Goal: Information Seeking & Learning: Learn about a topic

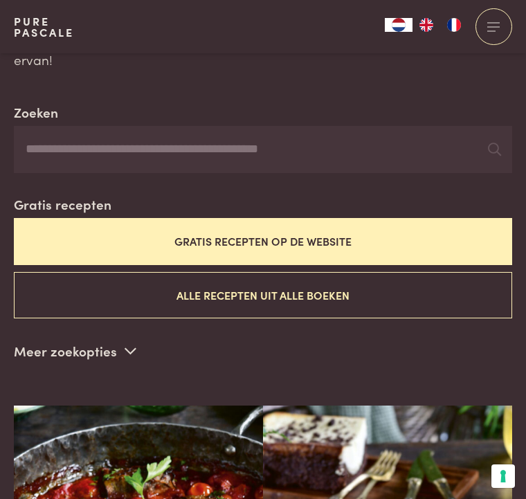
scroll to position [222, 0]
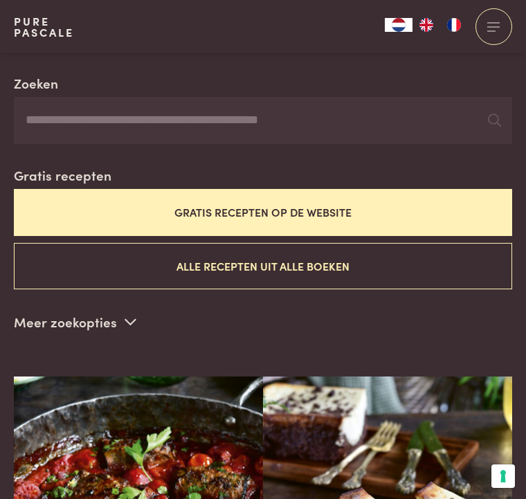
click at [319, 243] on button "Alle recepten uit alle boeken" at bounding box center [263, 266] width 499 height 46
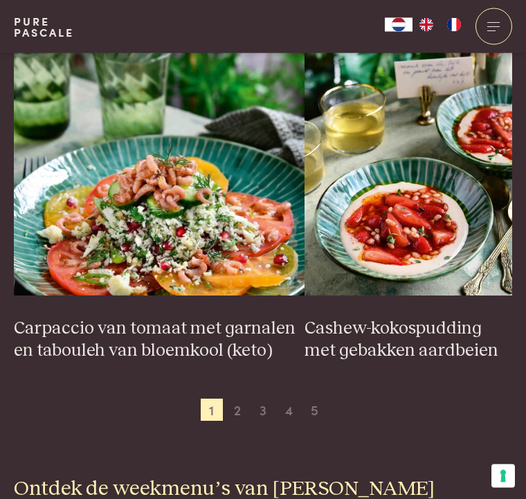
scroll to position [2481, 0]
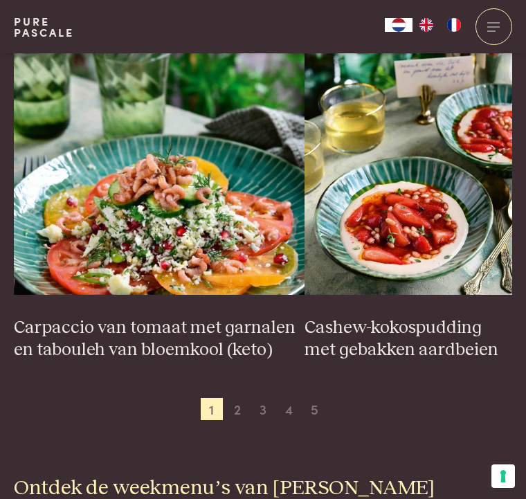
click at [247, 398] on span "2" at bounding box center [237, 409] width 22 height 22
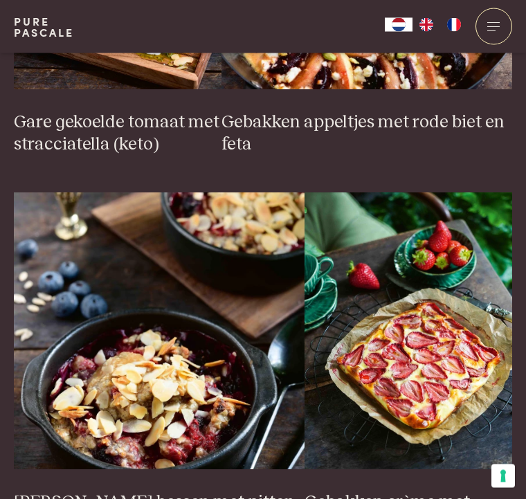
scroll to position [2329, 0]
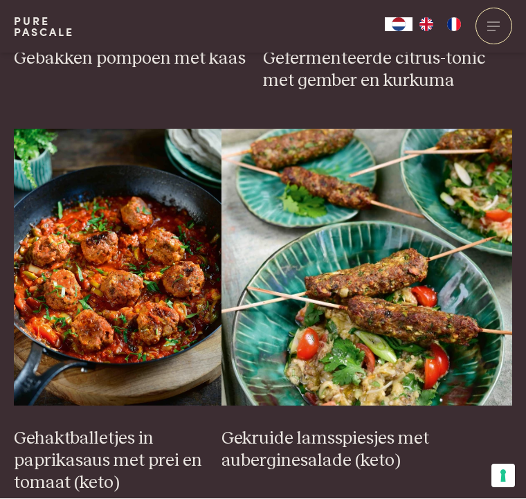
scroll to position [850, 0]
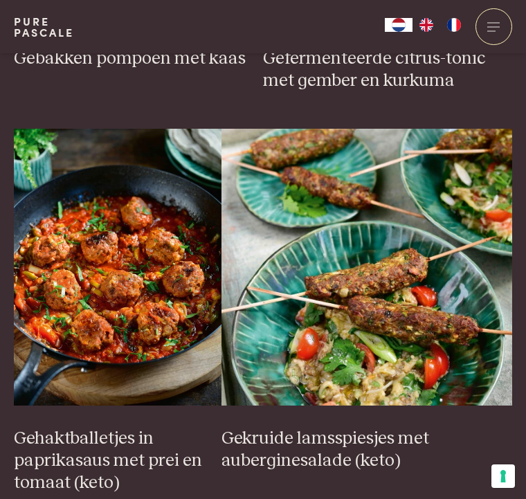
click at [148, 287] on img at bounding box center [118, 267] width 208 height 277
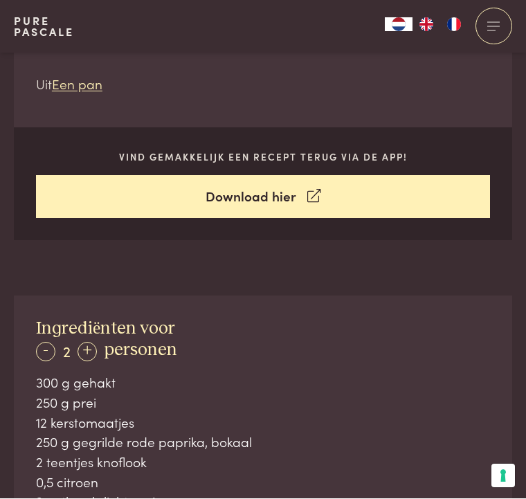
scroll to position [434, 0]
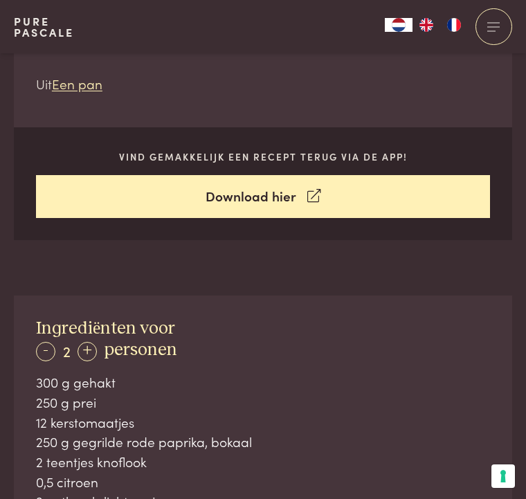
click at [320, 196] on link "Download hier" at bounding box center [263, 197] width 454 height 44
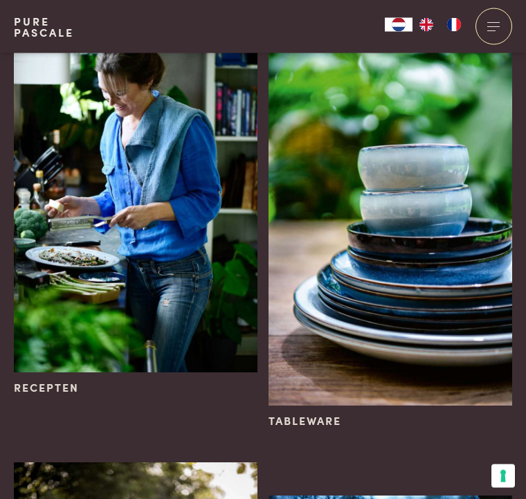
scroll to position [1937, 0]
click at [70, 317] on img at bounding box center [136, 190] width 244 height 366
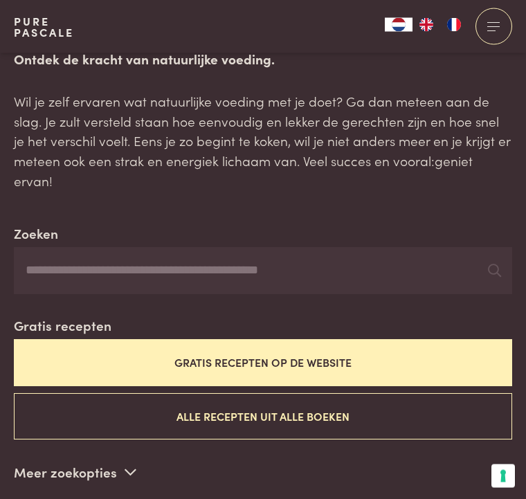
scroll to position [82, 0]
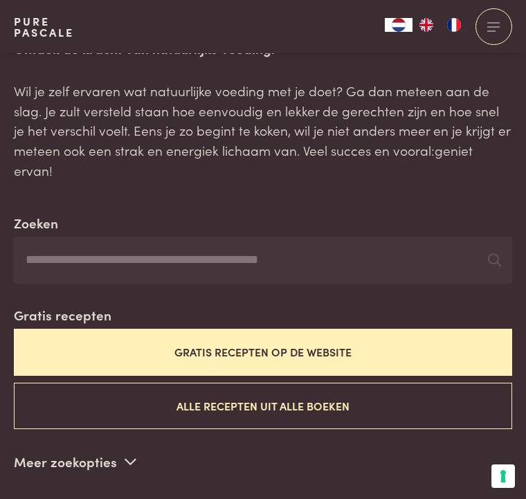
click at [339, 383] on button "Alle recepten uit alle boeken" at bounding box center [263, 406] width 499 height 46
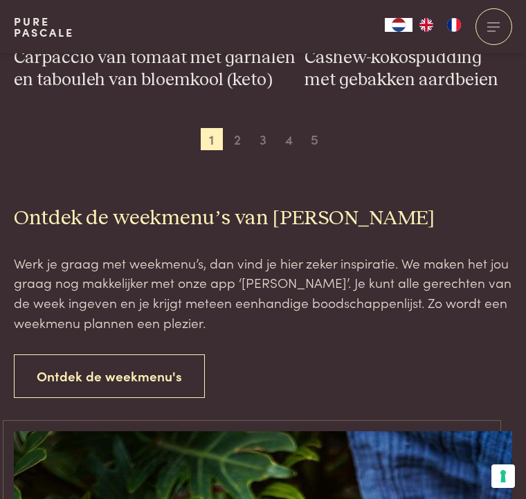
scroll to position [2750, 0]
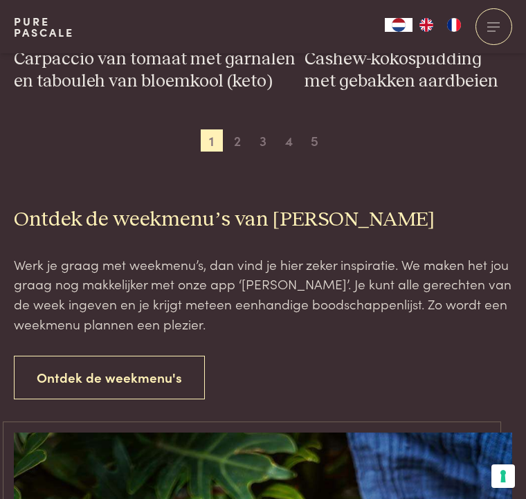
click at [156, 356] on link "Ontdek de weekmenu's" at bounding box center [109, 378] width 191 height 44
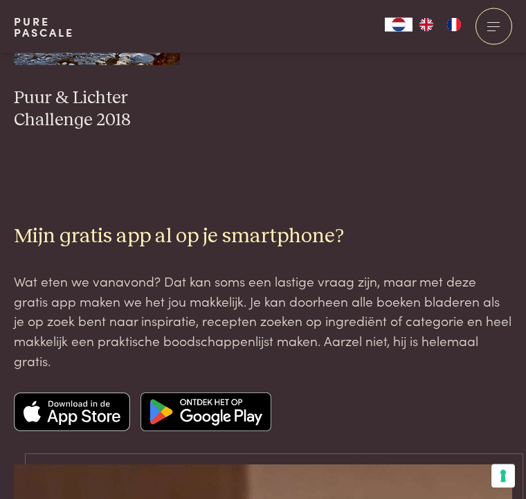
scroll to position [1707, 0]
click at [99, 405] on img at bounding box center [72, 412] width 116 height 39
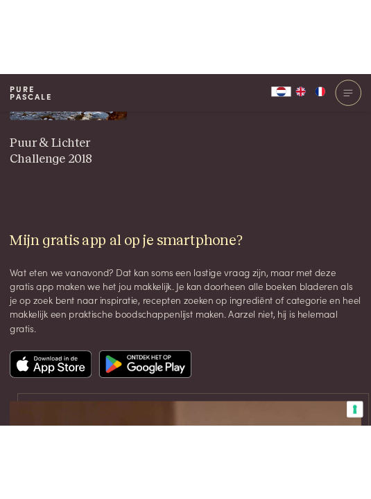
scroll to position [1850, 0]
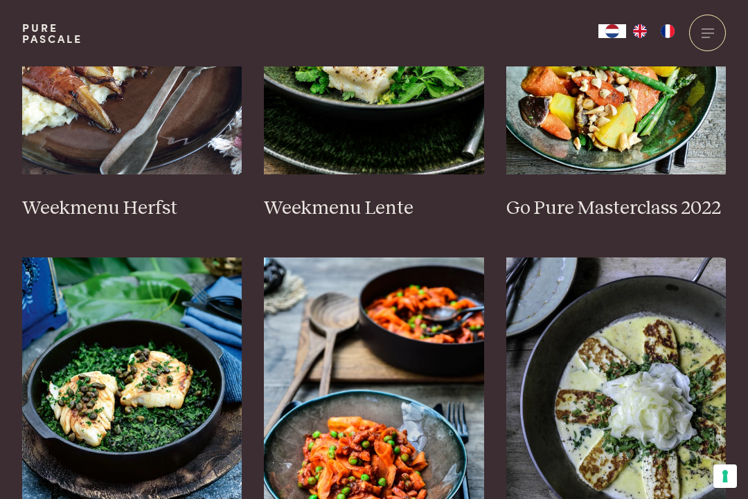
scroll to position [82, 0]
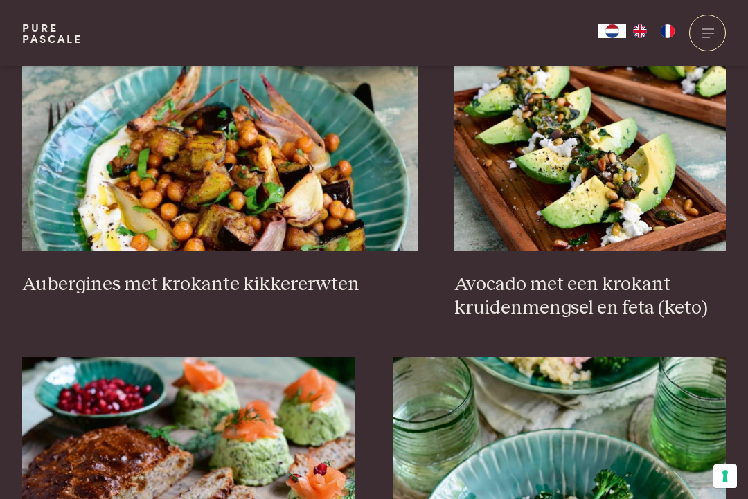
scroll to position [317, 0]
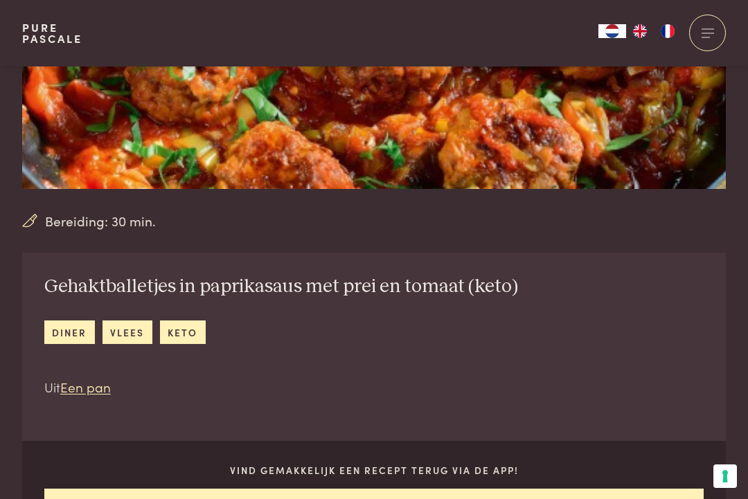
scroll to position [300, 0]
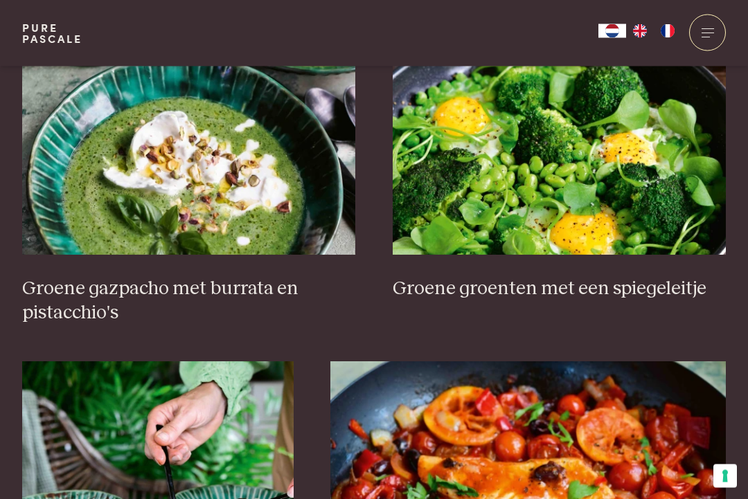
scroll to position [1799, 0]
